Goal: Task Accomplishment & Management: Use online tool/utility

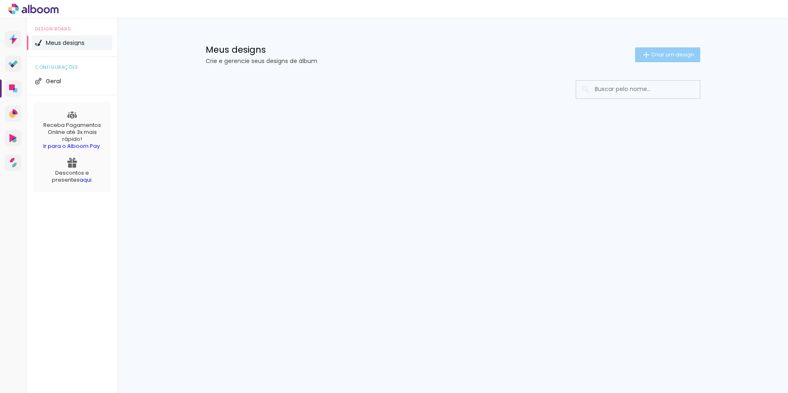
click at [653, 49] on paper-button "Criar um design" at bounding box center [667, 54] width 65 height 15
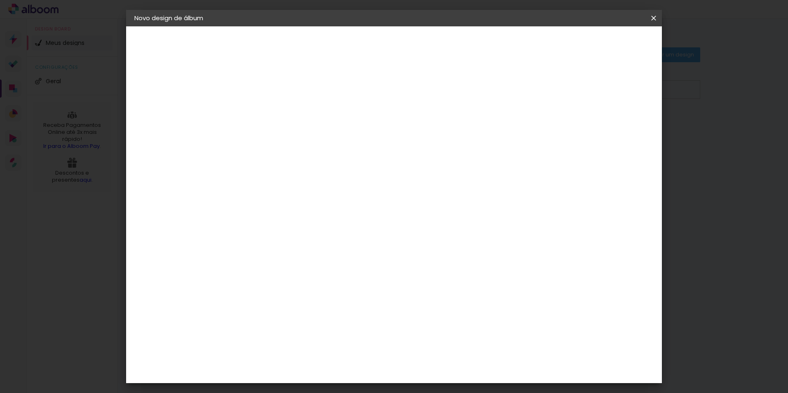
click at [269, 110] on input at bounding box center [269, 110] width 0 height 13
type input "A"
type input "Wander e Anis"
type paper-input "Wander e Anis"
click at [354, 44] on paper-button "Avançar" at bounding box center [333, 44] width 40 height 14
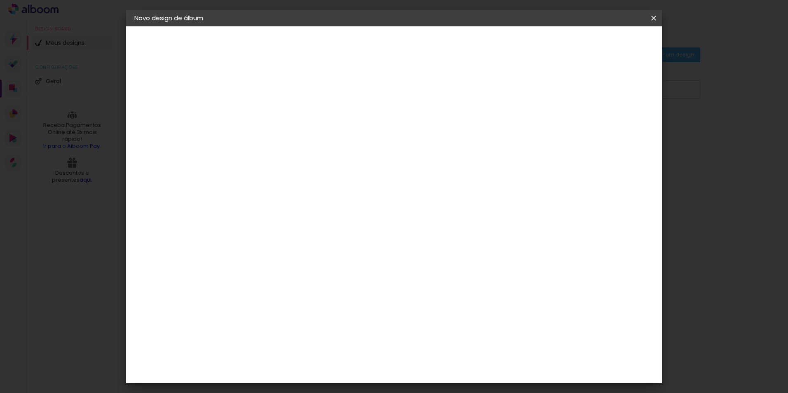
scroll to position [1730, 0]
click at [276, 371] on div "RaiTai" at bounding box center [273, 374] width 19 height 7
click at [423, 37] on paper-button "Avançar" at bounding box center [403, 44] width 40 height 14
click at [325, 370] on span "30 × 30" at bounding box center [305, 378] width 38 height 17
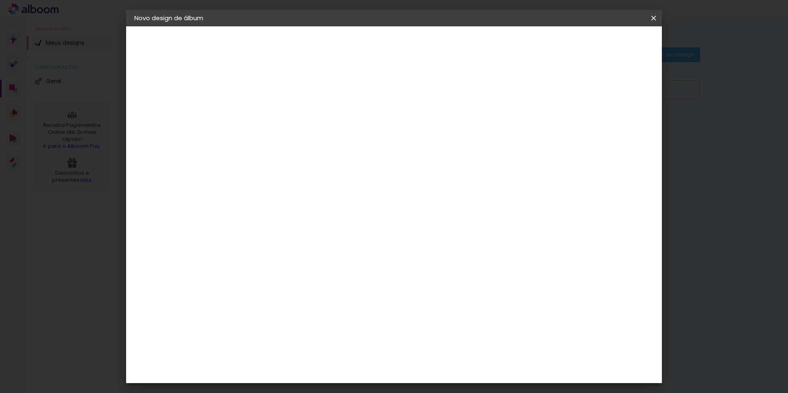
click at [0, 0] on slot "Avançar" at bounding box center [0, 0] width 0 height 0
click at [261, 87] on input "2" at bounding box center [262, 89] width 28 height 10
type input "3"
type paper-input "3"
click at [274, 87] on input "3" at bounding box center [262, 89] width 28 height 10
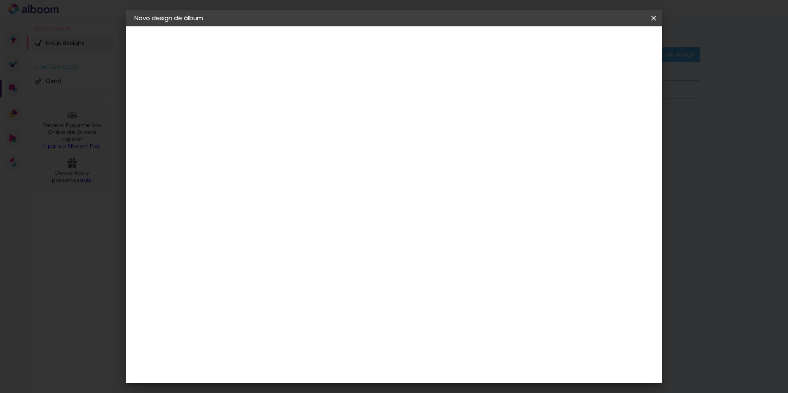
type input "4"
type paper-input "4"
click at [274, 87] on input "4" at bounding box center [262, 89] width 28 height 10
type input "5"
type paper-input "5"
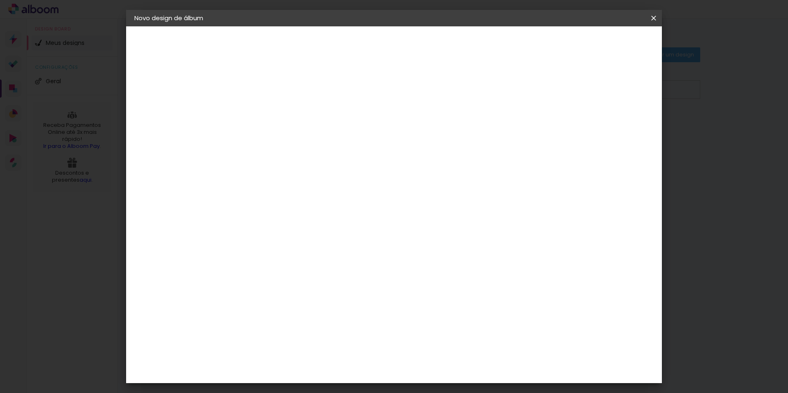
click at [274, 87] on input "5" at bounding box center [262, 89] width 28 height 10
type input "6"
type paper-input "6"
click at [274, 87] on input "6" at bounding box center [262, 89] width 28 height 10
type input "40"
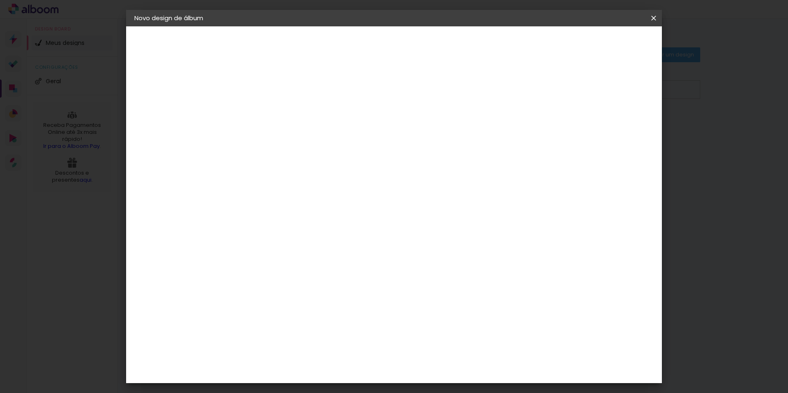
type paper-input "40"
click at [274, 87] on input "40" at bounding box center [262, 89] width 28 height 10
type input "7"
type paper-input "7"
click at [273, 91] on input "7" at bounding box center [262, 89] width 28 height 10
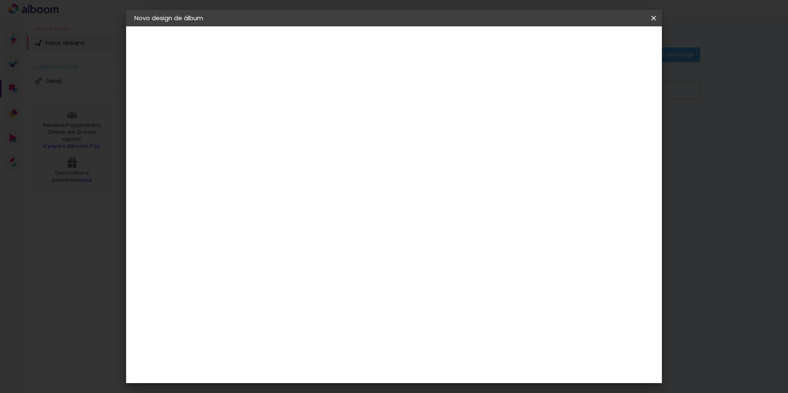
type input "0"
type paper-input "0"
click at [273, 91] on input "0" at bounding box center [262, 89] width 28 height 10
type input "1"
type paper-input "1"
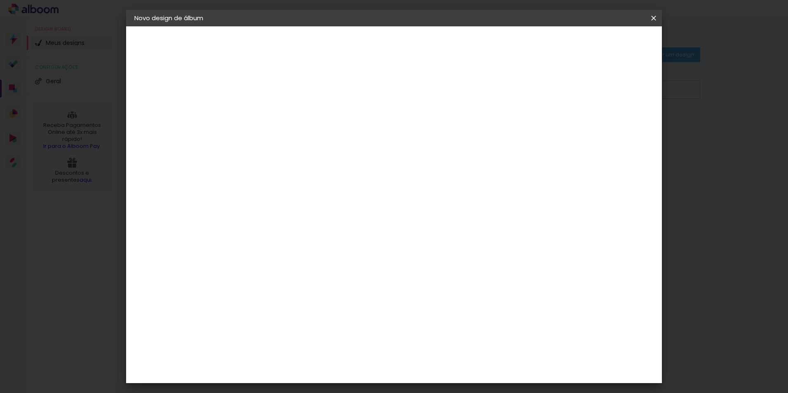
click at [274, 86] on input "1" at bounding box center [262, 89] width 28 height 10
type input "2"
type paper-input "2"
click at [274, 86] on input "2" at bounding box center [262, 89] width 28 height 10
click at [555, 89] on div at bounding box center [551, 88] width 7 height 7
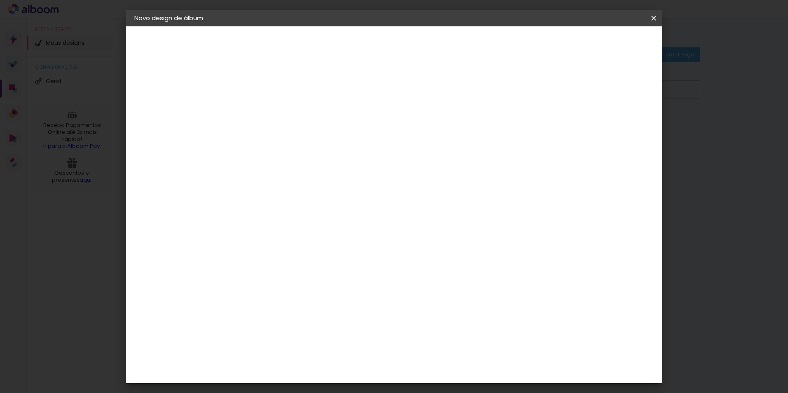
type paper-checkbox "on"
click at [602, 41] on span "Iniciar design" at bounding box center [582, 44] width 37 height 6
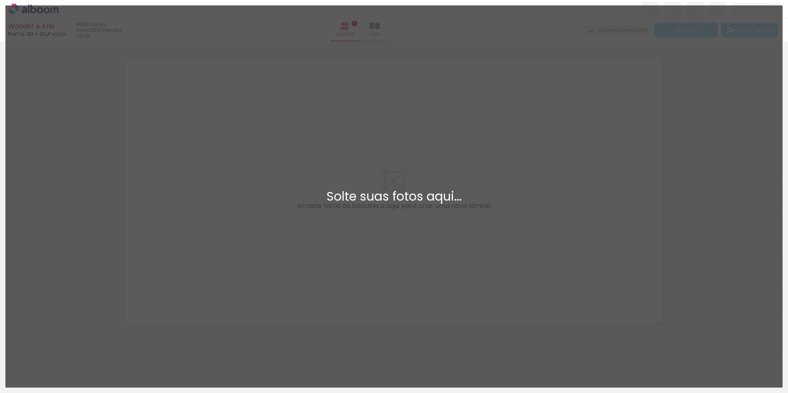
scroll to position [11, 0]
